Goal: Task Accomplishment & Management: Use online tool/utility

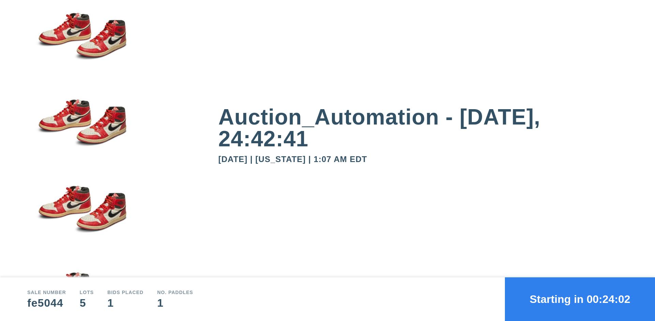
click at [580, 299] on button "Starting in 00:24:02" at bounding box center [580, 299] width 150 height 44
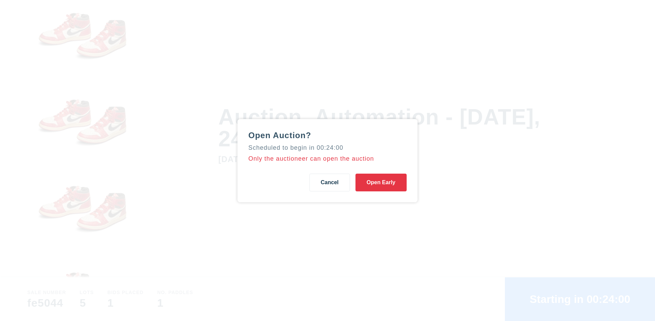
click at [381, 182] on button "Open Early" at bounding box center [380, 183] width 51 height 18
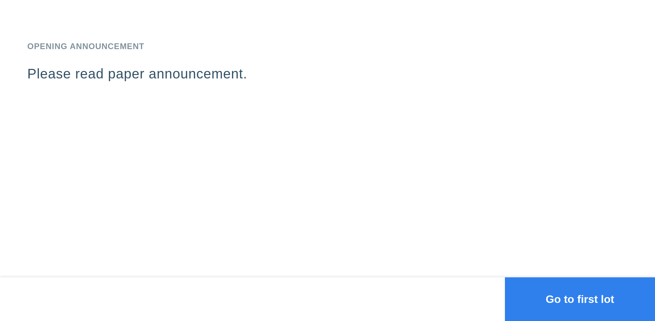
click at [580, 299] on button "Go to first lot" at bounding box center [580, 299] width 150 height 44
